Goal: Information Seeking & Learning: Learn about a topic

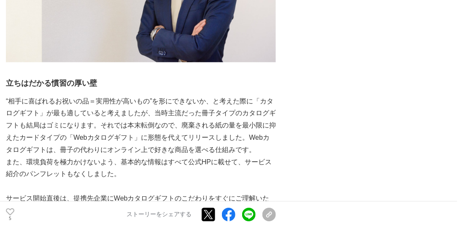
scroll to position [506, 0]
drag, startPoint x: 94, startPoint y: 85, endPoint x: 149, endPoint y: 88, distance: 55.3
click at [149, 95] on p "“相手に喜ばれるお祝いの品＝実用性が高いもの”を形にできないか、と考えた際に「カタログギフト」が最も適していると考えましたが、当時主流だった冊子タイプのカタロ…" at bounding box center [141, 125] width 270 height 61
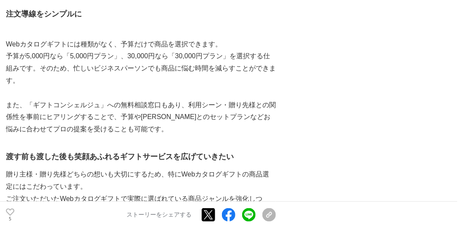
scroll to position [1638, 0]
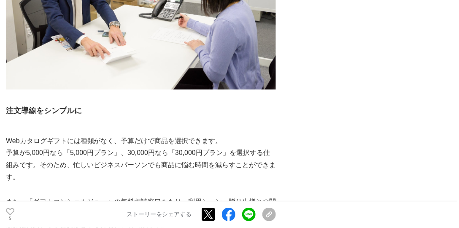
drag, startPoint x: 258, startPoint y: 150, endPoint x: 210, endPoint y: 148, distance: 48.5
click at [210, 148] on p "予算が5,000円なら「5,000円プラン」、30,000円なら「30,000円プラン」を選択する仕組みです。そのため、忙しいビジネスパーソンでも商品に悩む時…" at bounding box center [141, 165] width 270 height 36
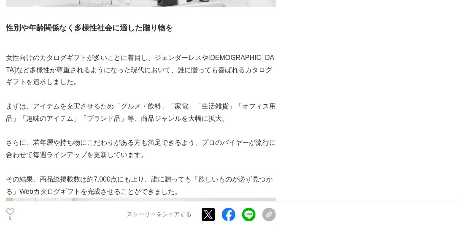
scroll to position [1349, 0]
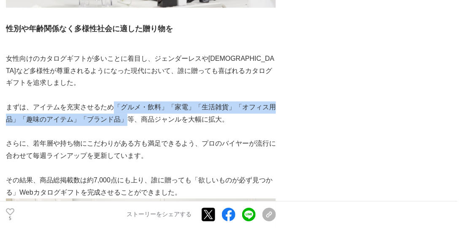
drag, startPoint x: 116, startPoint y: 92, endPoint x: 110, endPoint y: 103, distance: 13.2
click at [110, 103] on p "まずは、アイテムを充実させるため「グルメ・飲料」「家電」「生活雑貨」「オフィス用品」「趣味のアイテム」「ブランド品」等、商品ジャンルを大幅に拡大。" at bounding box center [141, 113] width 270 height 24
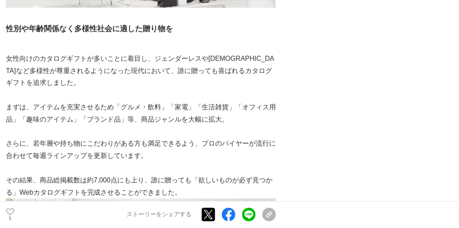
click at [138, 108] on p "まずは、アイテムを充実させるため「グルメ・飲料」「家電」「生活雑貨」「オフィス用品」「趣味のアイテム」「ブランド品」等、商品ジャンルを大幅に拡大。" at bounding box center [141, 113] width 270 height 24
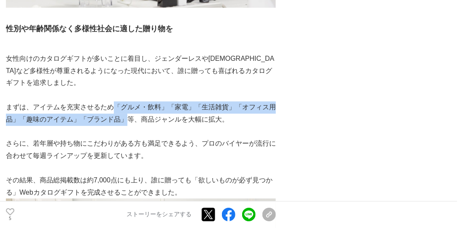
drag, startPoint x: 112, startPoint y: 90, endPoint x: 108, endPoint y: 105, distance: 15.2
click at [108, 105] on p "まずは、アイテムを充実させるため「グルメ・飲料」「家電」「生活雑貨」「オフィス用品」「趣味のアイテム」「ブランド品」等、商品ジャンルを大幅に拡大。" at bounding box center [141, 113] width 270 height 24
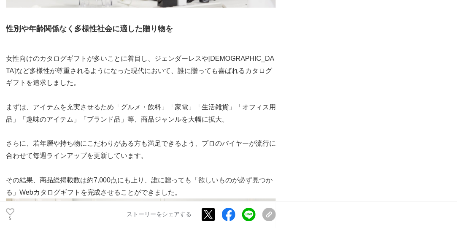
click at [116, 104] on p "まずは、アイテムを充実させるため「グルメ・飲料」「家電」「生活雑貨」「オフィス用品」「趣味のアイテム」「ブランド品」等、商品ジャンルを大幅に拡大。" at bounding box center [141, 113] width 270 height 24
click at [142, 126] on p at bounding box center [141, 132] width 270 height 12
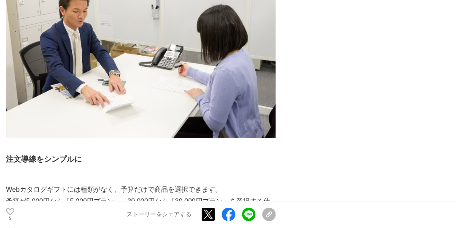
scroll to position [1590, 0]
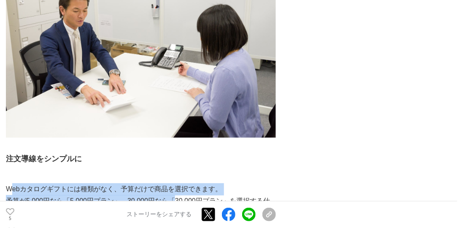
drag, startPoint x: 9, startPoint y: 173, endPoint x: 170, endPoint y: 181, distance: 161.3
click at [170, 195] on p "予算が5,000円なら「5,000円プラン」、30,000円なら「30,000円プラン」を選択する仕組みです。そのため、忙しいビジネスパーソンでも商品に悩む時…" at bounding box center [141, 213] width 270 height 36
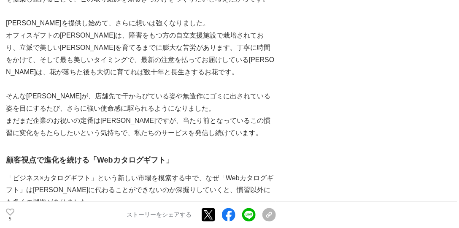
scroll to position [891, 0]
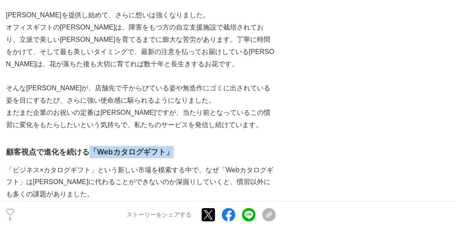
drag, startPoint x: 92, startPoint y: 136, endPoint x: 173, endPoint y: 138, distance: 81.4
click at [173, 146] on h3 "顧客視点で進化を続ける「Webカタログギフト」" at bounding box center [141, 152] width 270 height 12
drag, startPoint x: 91, startPoint y: 135, endPoint x: 202, endPoint y: 137, distance: 111.8
click at [202, 146] on h3 "顧客視点で進化を続ける「Webカタログギフト」" at bounding box center [141, 152] width 270 height 12
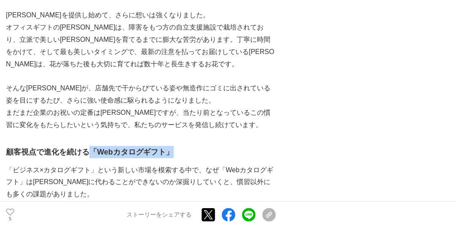
click at [202, 146] on h3 "顧客視点で進化を続ける「Webカタログギフト」" at bounding box center [141, 152] width 270 height 12
drag, startPoint x: 92, startPoint y: 135, endPoint x: 180, endPoint y: 135, distance: 88.1
click at [180, 146] on h3 "顧客視点で進化を続ける「Webカタログギフト」" at bounding box center [141, 152] width 270 height 12
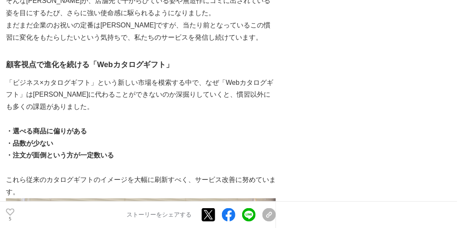
scroll to position [988, 0]
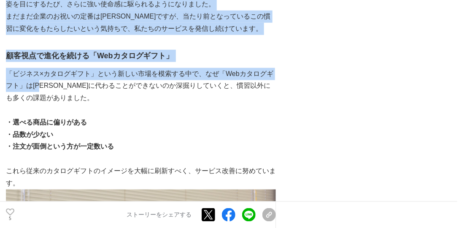
drag, startPoint x: 5, startPoint y: 55, endPoint x: 54, endPoint y: 75, distance: 52.9
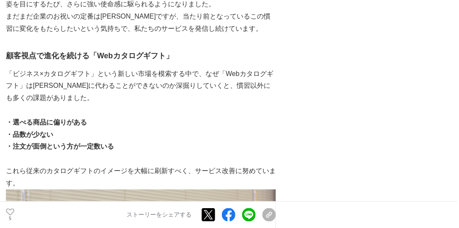
click at [55, 76] on p "「ビジネス×カタログギフト」という新しい市場を模索する中で、なぜ「Webカタログギフト」は[PERSON_NAME]に代わることができないのか深掘りしていくと…" at bounding box center [141, 86] width 270 height 36
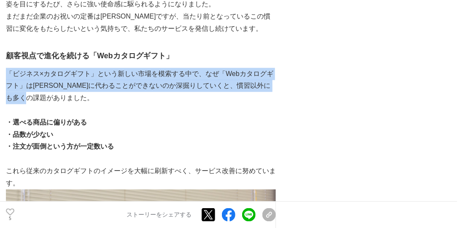
drag, startPoint x: 67, startPoint y: 84, endPoint x: 7, endPoint y: 61, distance: 64.0
click at [7, 68] on p "「ビジネス×カタログギフト」という新しい市場を模索する中で、なぜ「Webカタログギフト」は[PERSON_NAME]に代わることができないのか深掘りしていくと…" at bounding box center [141, 86] width 270 height 36
click at [113, 80] on p "「ビジネス×カタログギフト」という新しい市場を模索する中で、なぜ「Webカタログギフト」は[PERSON_NAME]に代わることができないのか深掘りしていくと…" at bounding box center [141, 86] width 270 height 36
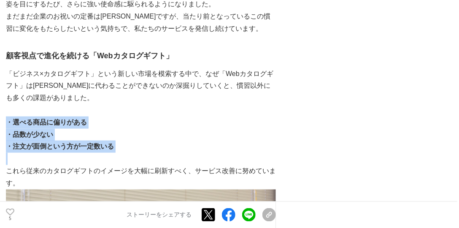
drag, startPoint x: 7, startPoint y: 105, endPoint x: 121, endPoint y: 137, distance: 118.3
click at [121, 153] on p at bounding box center [141, 159] width 270 height 12
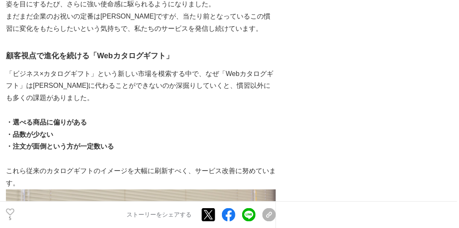
scroll to position [1036, 0]
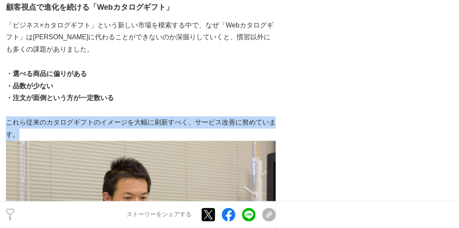
drag, startPoint x: 9, startPoint y: 110, endPoint x: 29, endPoint y: 118, distance: 21.7
click at [29, 118] on p "これら従来のカタログギフトのイメージを大幅に刷新すべく、サービス改善に努めています。" at bounding box center [141, 128] width 270 height 24
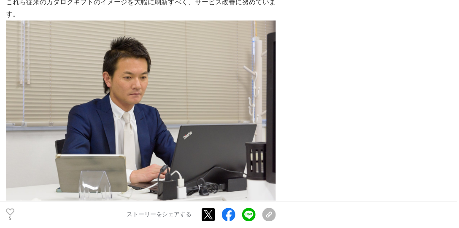
scroll to position [1229, 0]
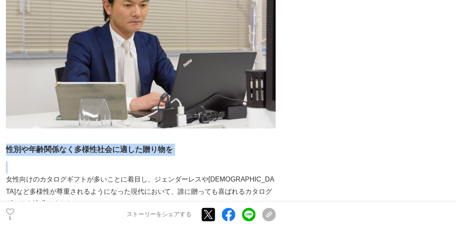
drag, startPoint x: 7, startPoint y: 132, endPoint x: 169, endPoint y: 143, distance: 161.8
click at [169, 143] on div "「ゴミ箱行きのお祝いに意味があるのか」おかしな慣習を見直すきっかけをつくりたい 私は、もともと一部上場企業の新規事業開発部・営業部にて、10年以上サラリーマン…" at bounding box center [141, 80] width 270 height 2315
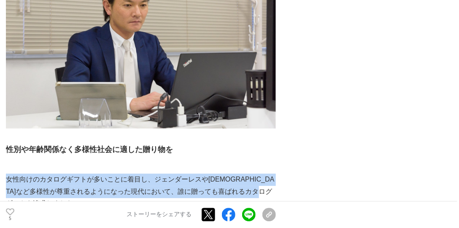
drag, startPoint x: 7, startPoint y: 163, endPoint x: 52, endPoint y: 186, distance: 50.9
click at [52, 186] on p "女性向けのカタログギフトが多いことに着目し、ジェンダーレスや[DEMOGRAPHIC_DATA]など多様性が尊重されるようになった現代において、誰に贈っても喜…" at bounding box center [141, 191] width 270 height 36
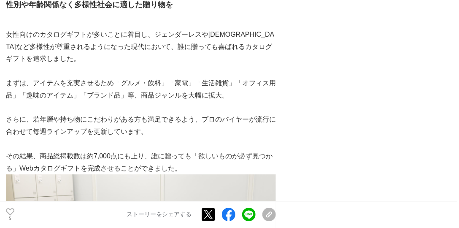
scroll to position [1398, 0]
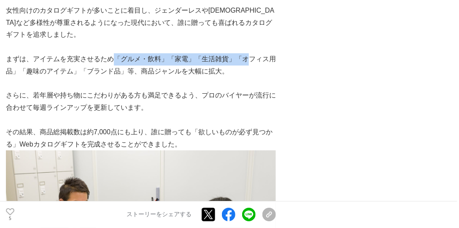
drag, startPoint x: 114, startPoint y: 41, endPoint x: 240, endPoint y: 44, distance: 125.7
click at [240, 53] on p "まずは、アイテムを充実させるため「グルメ・飲料」「家電」「生活雑貨」「オフィス用品」「趣味のアイテム」「ブランド品」等、商品ジャンルを大幅に拡大。" at bounding box center [141, 65] width 270 height 24
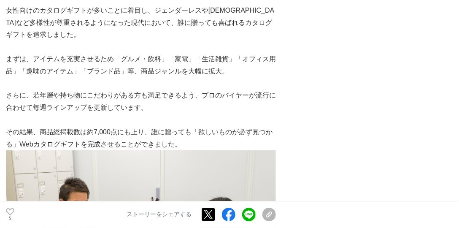
click at [147, 53] on p "まずは、アイテムを充実させるため「グルメ・飲料」「家電」「生活雑貨」「オフィス用品」「趣味のアイテム」「ブランド品」等、商品ジャンルを大幅に拡大。" at bounding box center [141, 65] width 270 height 24
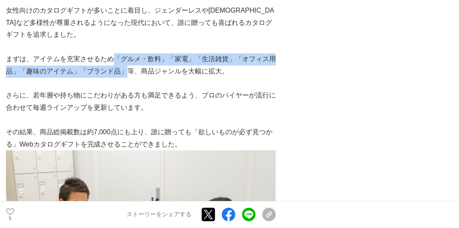
drag, startPoint x: 113, startPoint y: 42, endPoint x: 109, endPoint y: 58, distance: 16.7
click at [109, 58] on p "まずは、アイテムを充実させるため「グルメ・飲料」「家電」「生活雑貨」「オフィス用品」「趣味のアイテム」「ブランド品」等、商品ジャンルを大幅に拡大。" at bounding box center [141, 65] width 270 height 24
click at [109, 59] on p "まずは、アイテムを充実させるため「グルメ・飲料」「家電」「生活雑貨」「オフィス用品」「趣味のアイテム」「ブランド品」等、商品ジャンルを大幅に拡大。" at bounding box center [141, 65] width 270 height 24
drag, startPoint x: 115, startPoint y: 42, endPoint x: 110, endPoint y: 53, distance: 11.4
click at [110, 53] on p "まずは、アイテムを充実させるため「グルメ・飲料」「家電」「生活雑貨」「オフィス用品」「趣味のアイテム」「ブランド品」等、商品ジャンルを大幅に拡大。" at bounding box center [141, 65] width 270 height 24
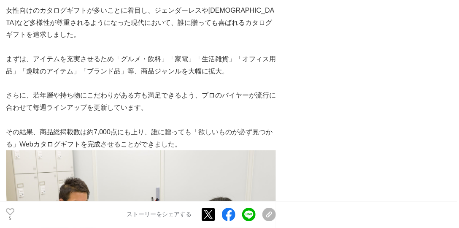
click at [115, 78] on p at bounding box center [141, 84] width 270 height 12
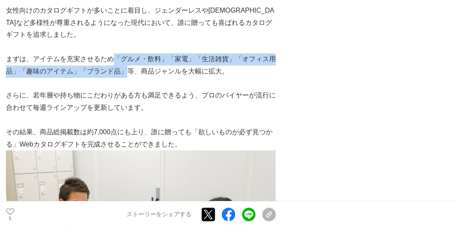
drag, startPoint x: 113, startPoint y: 43, endPoint x: 109, endPoint y: 57, distance: 14.1
click at [109, 57] on p "まずは、アイテムを充実させるため「グルメ・飲料」「家電」「生活雑貨」「オフィス用品」「趣味のアイテム」「ブランド品」等、商品ジャンルを大幅に拡大。" at bounding box center [141, 65] width 270 height 24
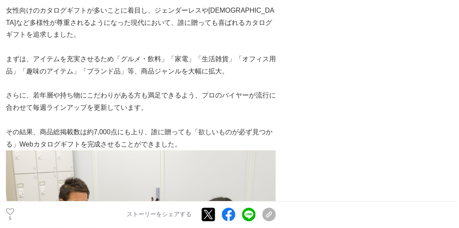
click at [122, 89] on p "さらに、若年層や持ち物にこだわりがある方も満足できるよう、プロのバイヤーが流行に合わせて毎週ラインアップを更新しています。" at bounding box center [141, 101] width 270 height 24
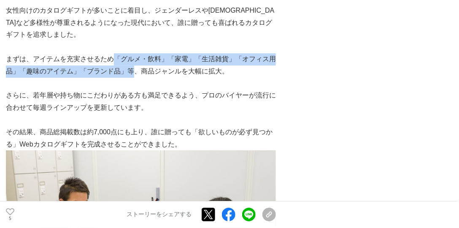
drag, startPoint x: 116, startPoint y: 56, endPoint x: 116, endPoint y: 38, distance: 17.7
click at [116, 53] on p "まずは、アイテムを充実させるため「グルメ・飲料」「家電」「生活雑貨」「オフィス用品」「趣味のアイテム」「ブランド品」等、商品ジャンルを大幅に拡大。" at bounding box center [141, 65] width 270 height 24
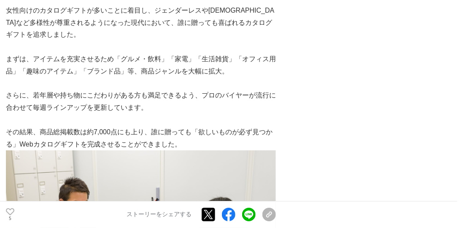
click at [118, 91] on p "さらに、若年層や持ち物にこだわりがある方も満足できるよう、プロのバイヤーが流行に合わせて毎週ラインアップを更新しています。" at bounding box center [141, 101] width 270 height 24
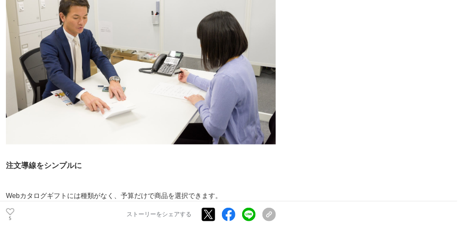
scroll to position [1518, 0]
